Goal: Submit feedback/report problem

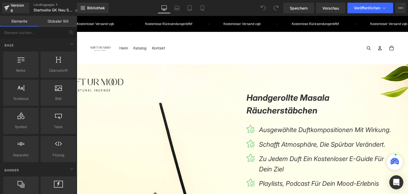
click at [399, 180] on icon "Öffnen Sie den Intercom Messenger" at bounding box center [396, 182] width 6 height 7
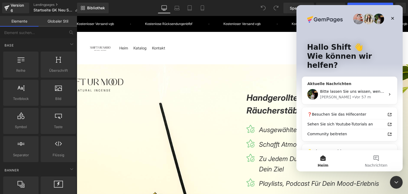
click at [335, 89] on font "Bitte lassen Sie uns wissen, wenn Sie Probleme haben oder Hilfe benötigen." at bounding box center [391, 91] width 142 height 4
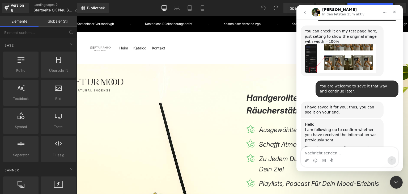
scroll to position [7789, 0]
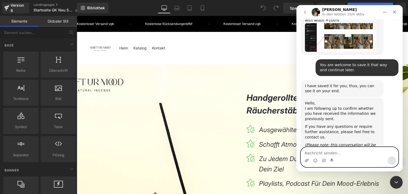
click at [307, 161] on icon "Anhang hochladen" at bounding box center [307, 160] width 4 height 4
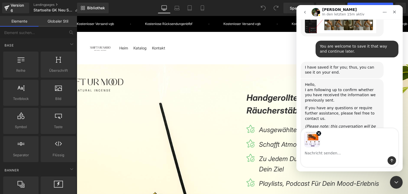
scroll to position [7808, 0]
click at [317, 152] on textarea "Nachricht senden..." at bounding box center [349, 151] width 97 height 9
type textarea "Hey, I hope you're all doing well. I'm almost done with the layout of the homep…"
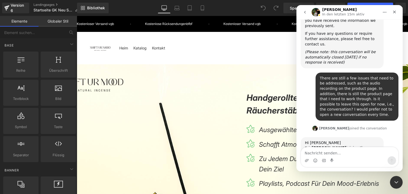
scroll to position [7897, 0]
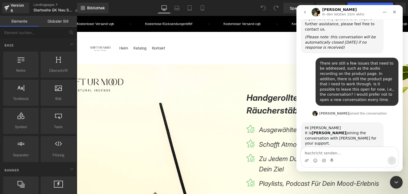
click at [241, 63] on div at bounding box center [204, 89] width 408 height 178
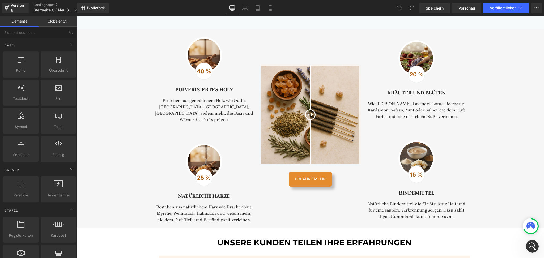
scroll to position [659, 0]
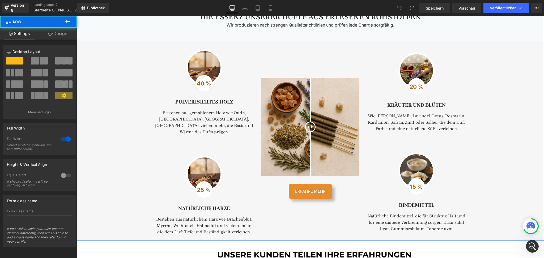
drag, startPoint x: 254, startPoint y: 119, endPoint x: 95, endPoint y: 120, distance: 158.8
click at [105, 192] on div "Die Essenz unserer Düfte aus erlesenen Rohstoffen Überschrift Vorher-Nachher-Bi…" at bounding box center [310, 116] width 467 height 243
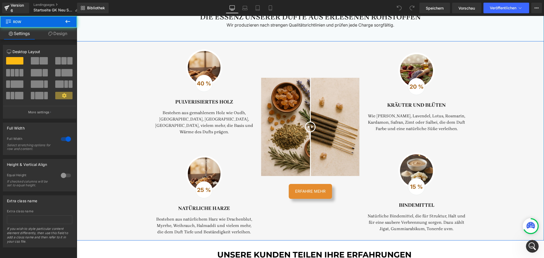
drag, startPoint x: 99, startPoint y: 33, endPoint x: 103, endPoint y: 35, distance: 4.3
click at [103, 35] on div "Die Essenz unserer Düfte aus erlesenen Rohstoffen Überschrift Vorher-Nachher-Bi…" at bounding box center [310, 18] width 467 height 46
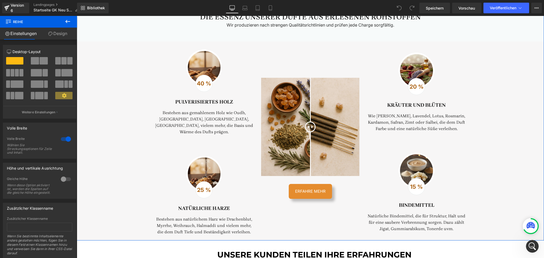
click at [408, 78] on div "Die Essenz unserer Düfte aus erlesenen Rohstoffen Überschrift Vorher-Nachher-Bi…" at bounding box center [310, 116] width 467 height 243
click at [408, 194] on div "Intercom-Nachrichtendienst öffnen" at bounding box center [531, 246] width 18 height 18
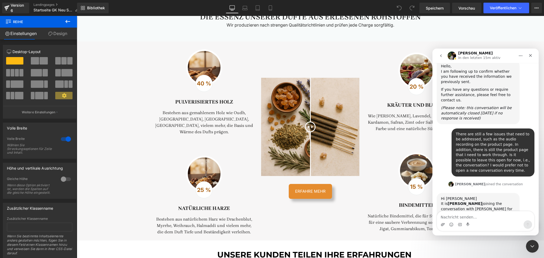
scroll to position [7873, 0]
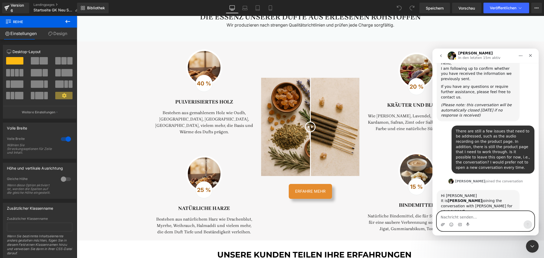
click at [408, 194] on icon "Anhang hochladen" at bounding box center [442, 224] width 4 height 4
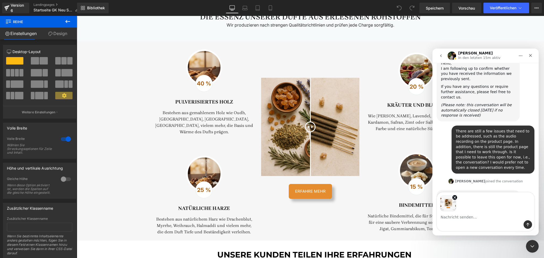
scroll to position [7891, 0]
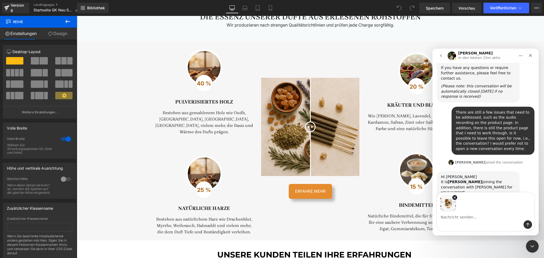
type textarea "This is what it looked like in Gempages 6."
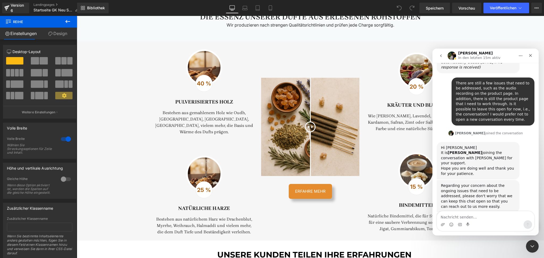
click at [139, 174] on div at bounding box center [272, 121] width 544 height 242
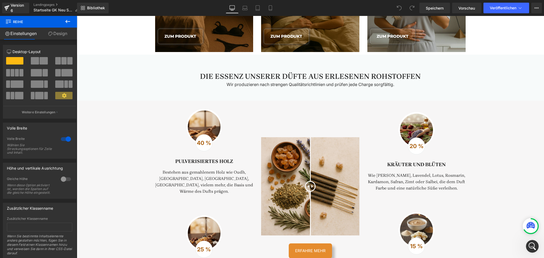
scroll to position [553, 0]
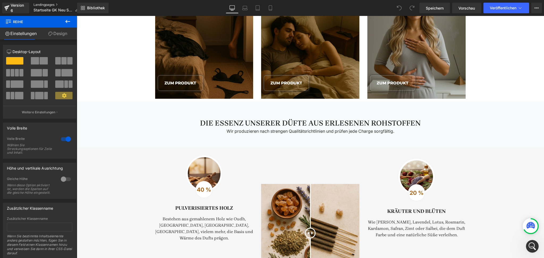
click at [45, 5] on font "Landingpages" at bounding box center [43, 5] width 21 height 4
